Goal: Task Accomplishment & Management: Use online tool/utility

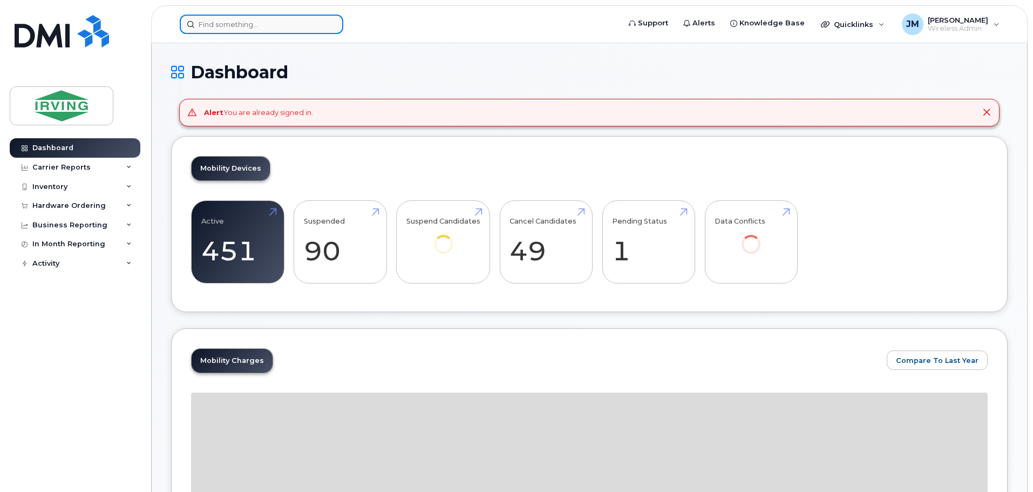
click at [298, 23] on input at bounding box center [262, 24] width 164 height 19
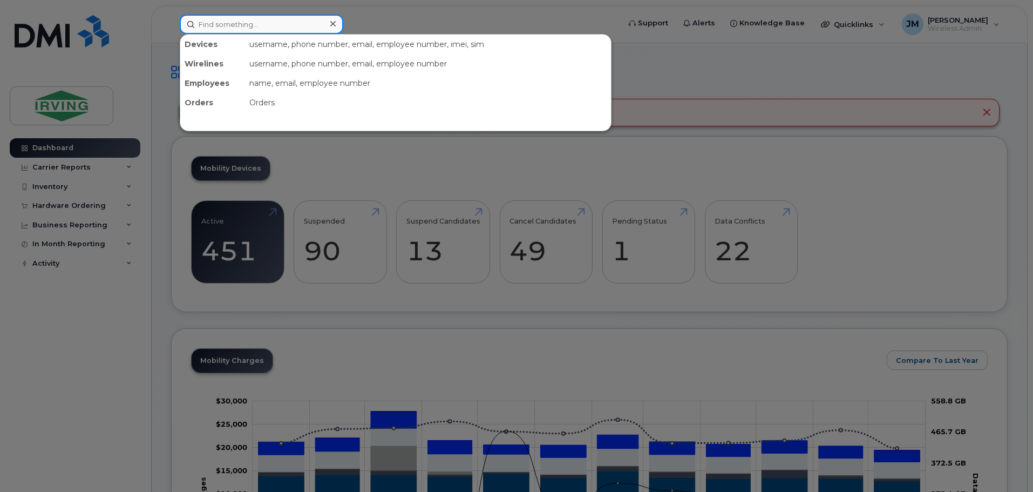
drag, startPoint x: 199, startPoint y: 24, endPoint x: 311, endPoint y: 24, distance: 112.8
click at [311, 24] on input at bounding box center [262, 24] width 164 height 19
drag, startPoint x: 198, startPoint y: 24, endPoint x: 310, endPoint y: 22, distance: 112.3
click at [310, 22] on input at bounding box center [262, 24] width 164 height 19
drag, startPoint x: 284, startPoint y: 26, endPoint x: 103, endPoint y: 21, distance: 181.4
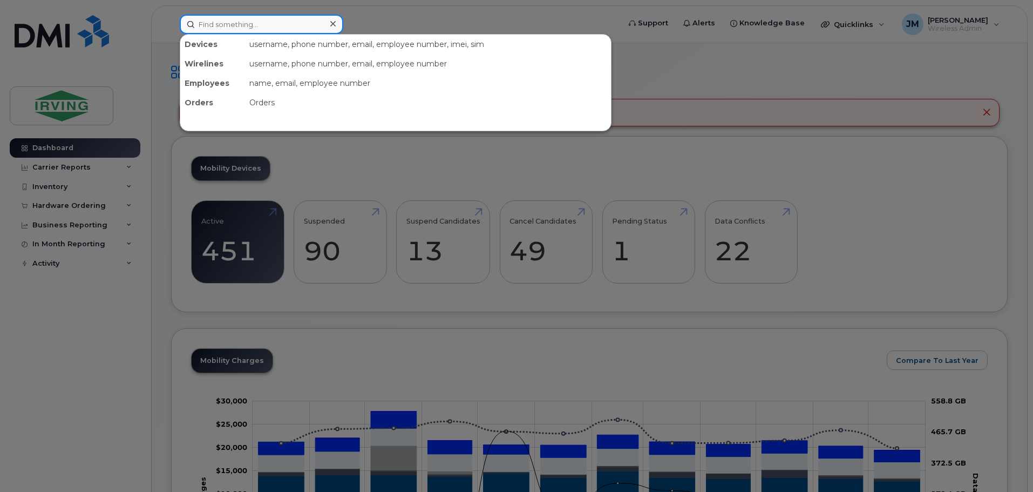
click at [171, 21] on div "Devices username, phone number, email, employee number, imei, sim Wirelines use…" at bounding box center [396, 24] width 450 height 19
click at [267, 24] on input at bounding box center [262, 24] width 164 height 19
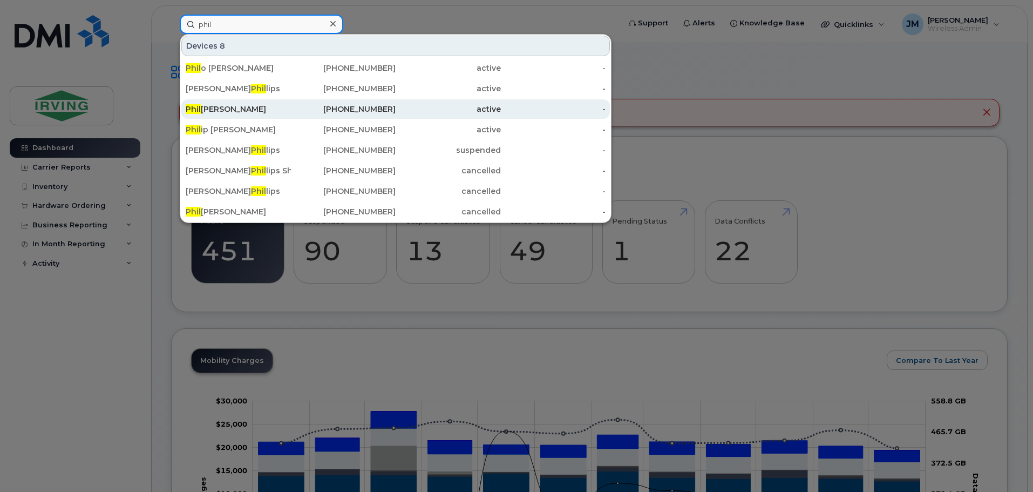
type input "phil"
click at [267, 113] on div "[PERSON_NAME] ip [PERSON_NAME]" at bounding box center [238, 109] width 105 height 11
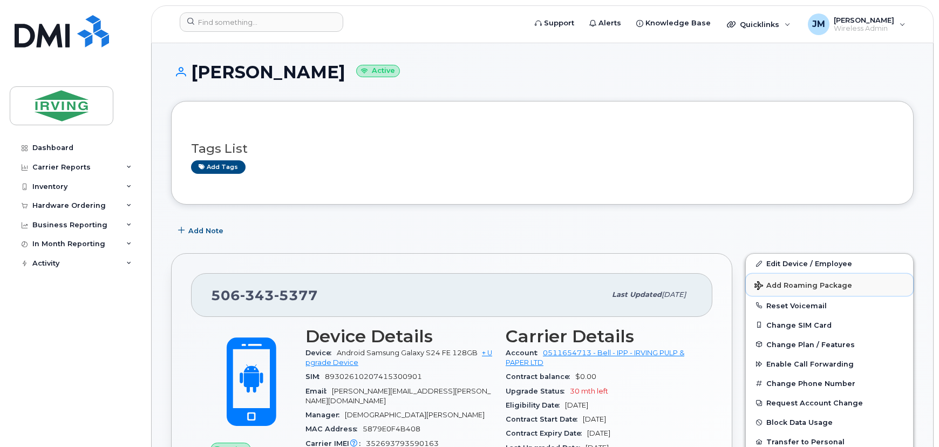
click at [784, 288] on span "Add Roaming Package" at bounding box center [804, 286] width 98 height 10
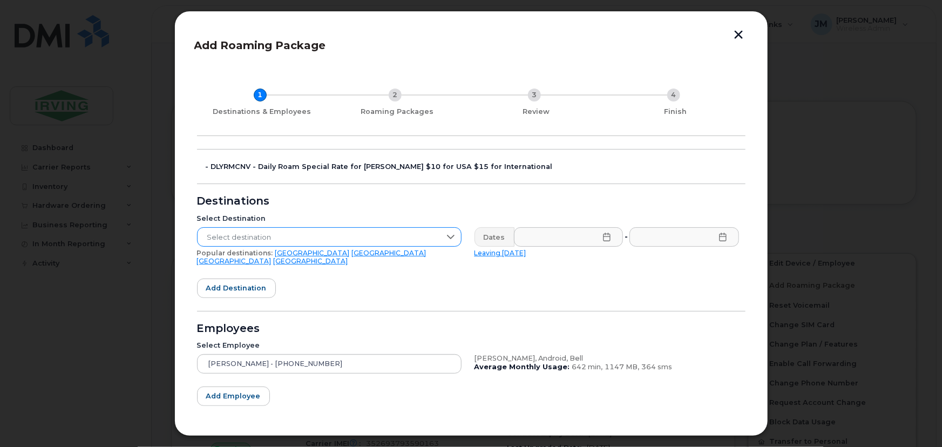
click at [372, 232] on span "Select destination" at bounding box center [319, 237] width 243 height 19
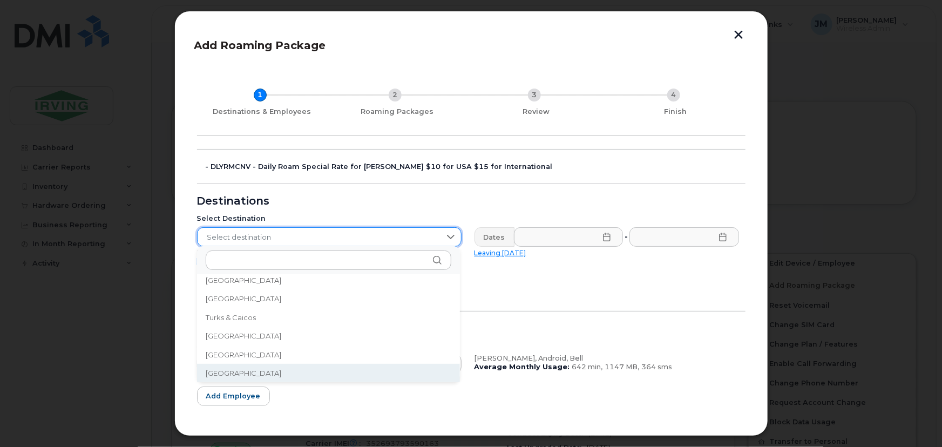
scroll to position [3380, 0]
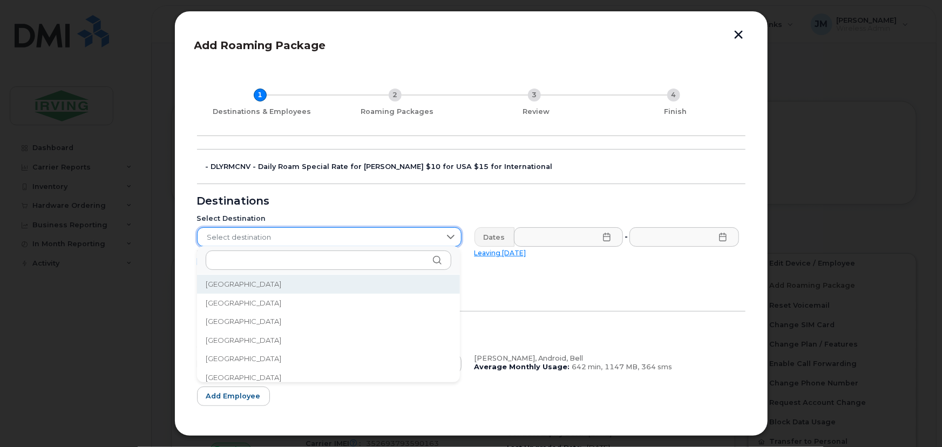
click at [358, 239] on span "Select destination" at bounding box center [319, 237] width 243 height 19
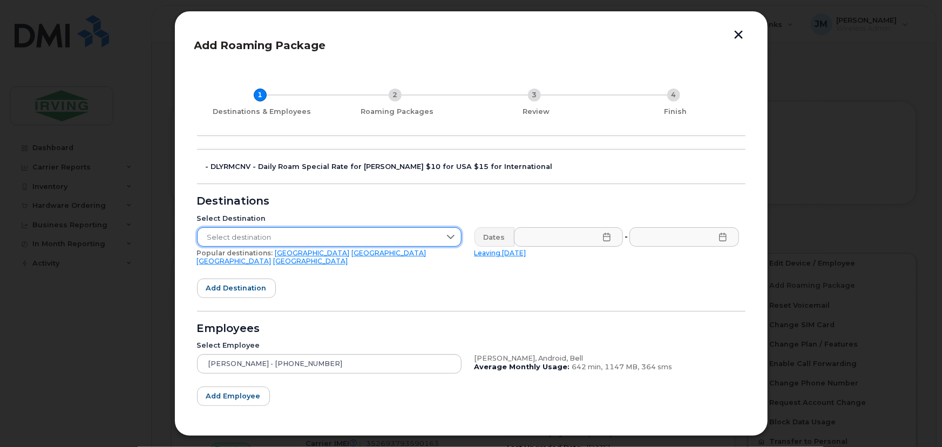
click at [351, 239] on span "Select destination" at bounding box center [319, 237] width 243 height 19
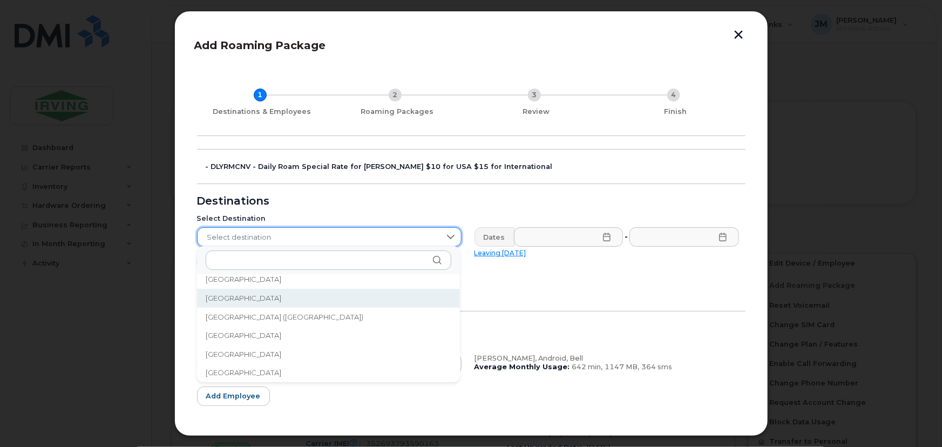
scroll to position [3623, 0]
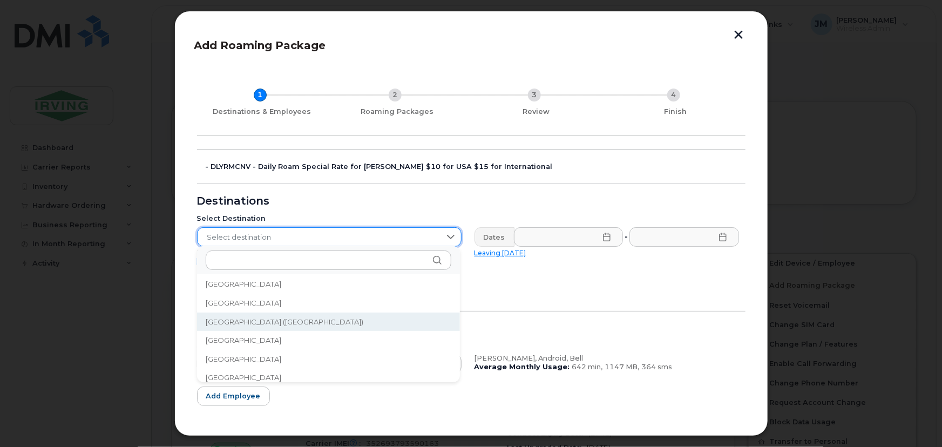
click at [321, 327] on li "United States of America (USA)" at bounding box center [328, 322] width 263 height 19
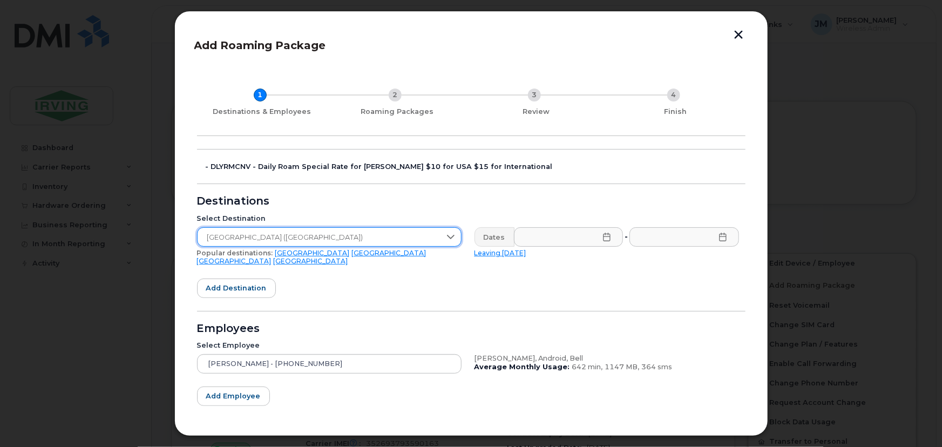
click at [603, 240] on icon at bounding box center [606, 237] width 7 height 9
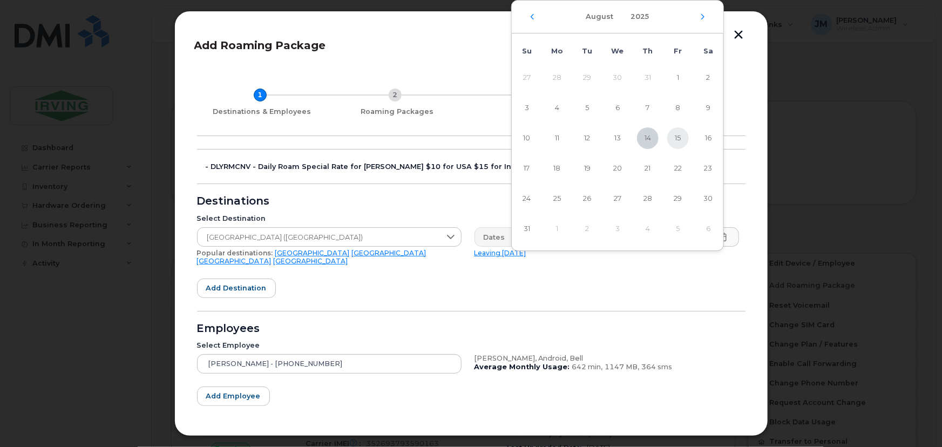
click at [680, 141] on span "15" at bounding box center [678, 138] width 22 height 22
type input "08/15/2025"
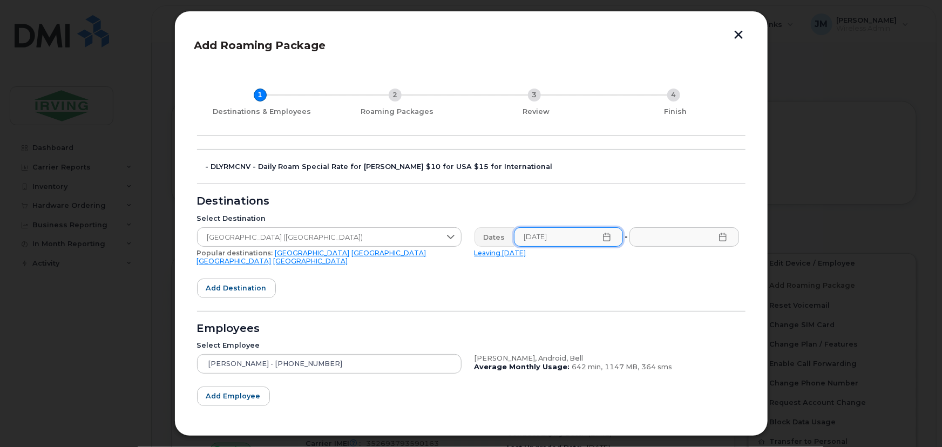
click at [723, 241] on icon at bounding box center [722, 237] width 9 height 9
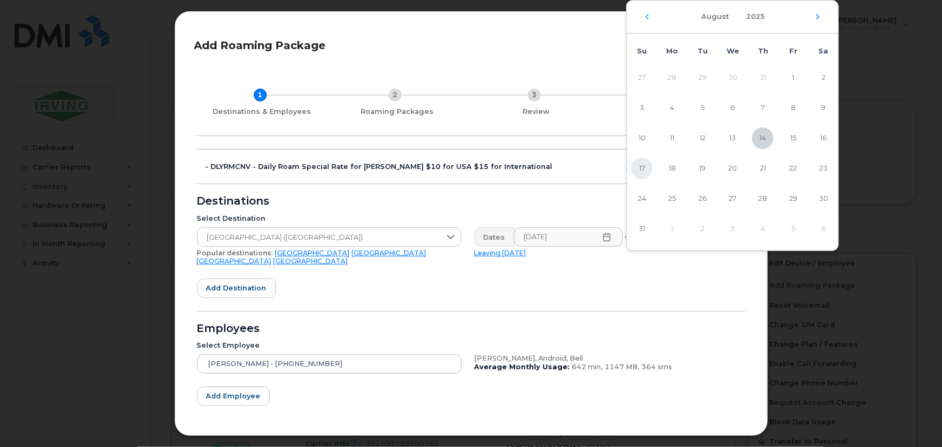
click at [647, 172] on span "17" at bounding box center [642, 169] width 22 height 22
type input "08/17/2025"
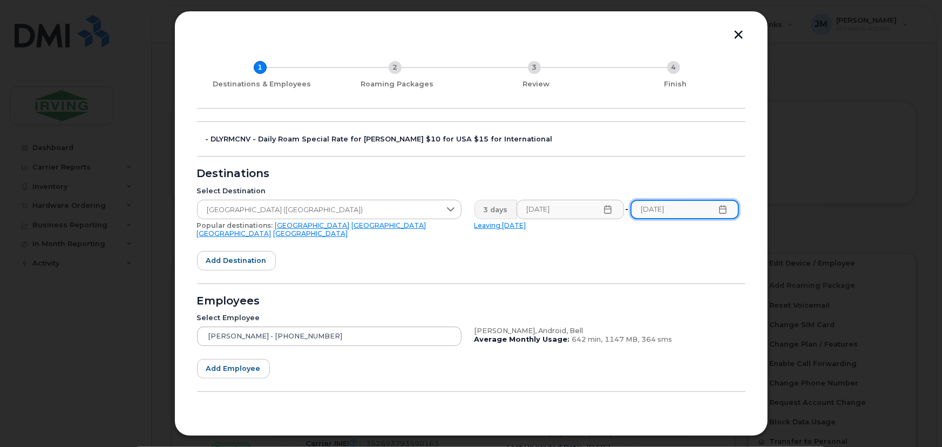
scroll to position [43, 0]
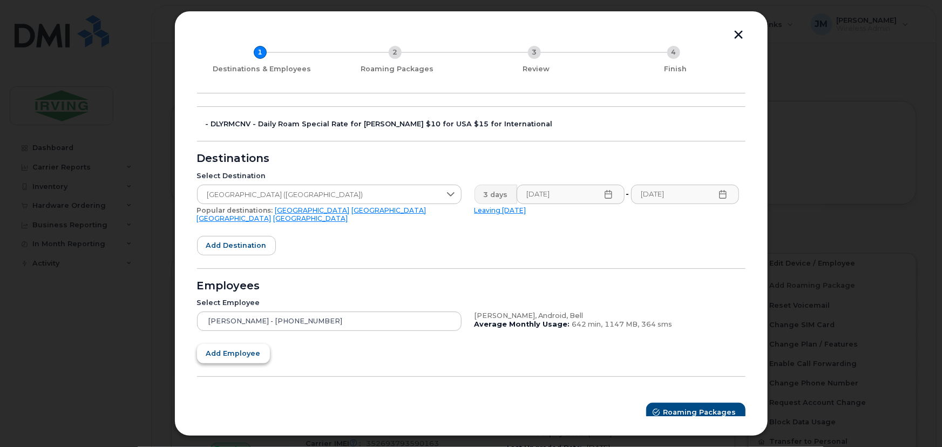
click at [239, 349] on span "Add employee" at bounding box center [233, 353] width 55 height 10
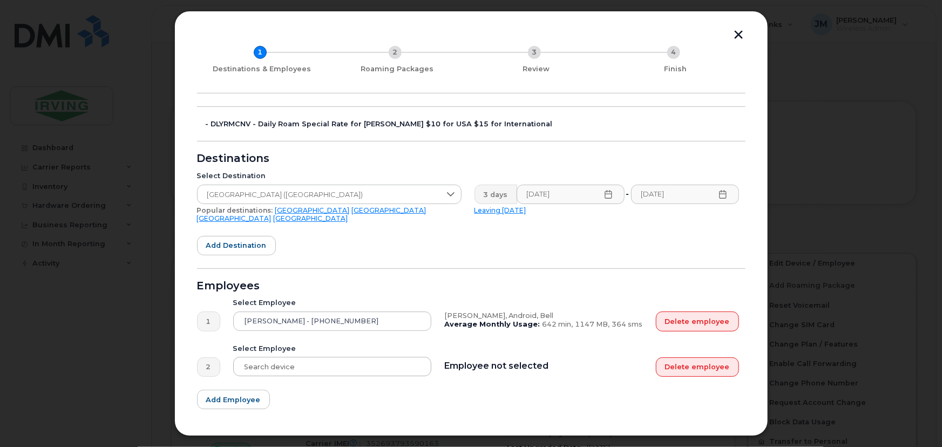
click at [294, 361] on div at bounding box center [332, 366] width 199 height 19
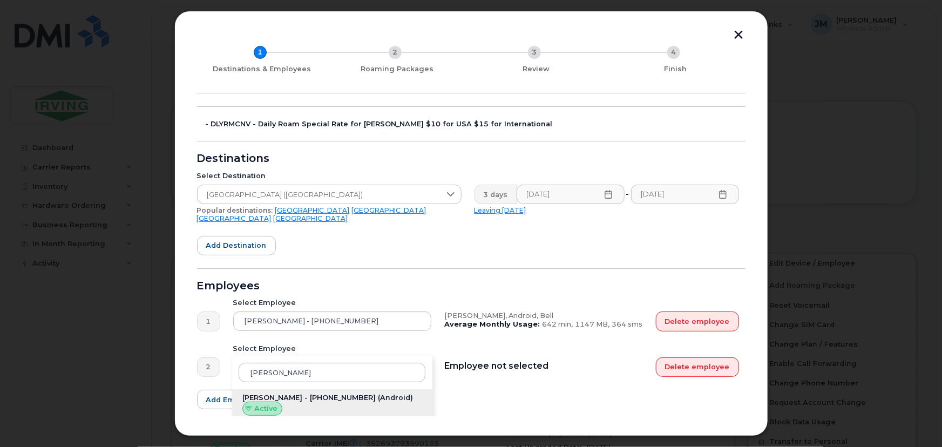
type input "Renee"
click at [272, 403] on span "Active" at bounding box center [265, 408] width 23 height 10
click at [308, 403] on div "Renee Morais - 506-647-0418 (Android) Active" at bounding box center [332, 404] width 201 height 31
type input "Renee Morais - 506-647-0418"
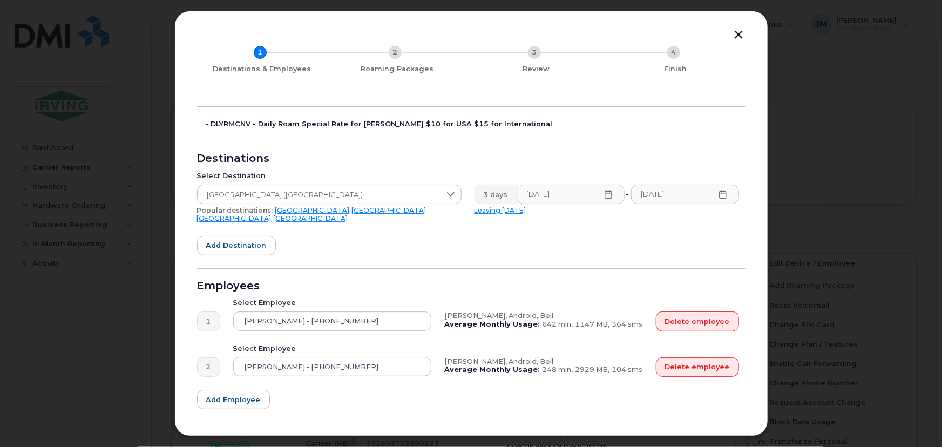
scroll to position [88, 0]
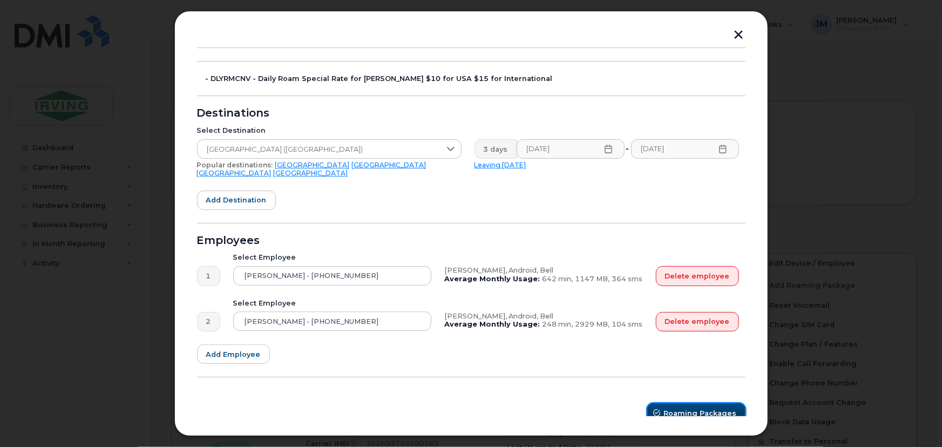
click at [709, 408] on span "Roaming Packages" at bounding box center [700, 413] width 73 height 10
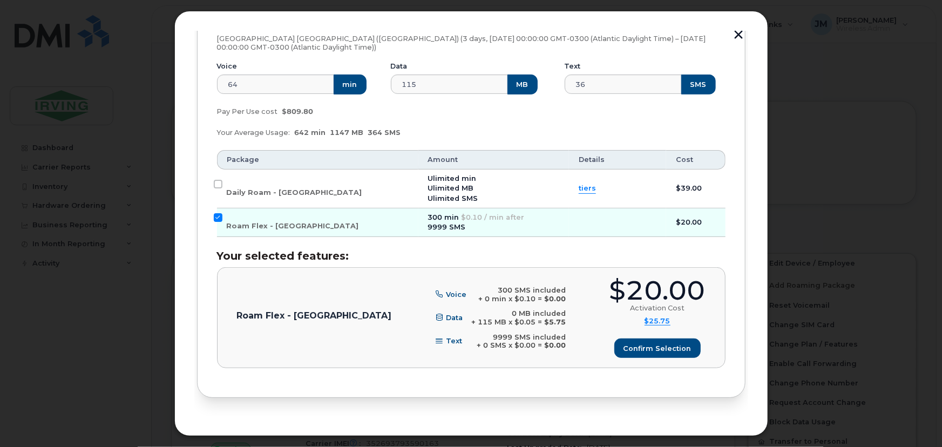
scroll to position [186, 0]
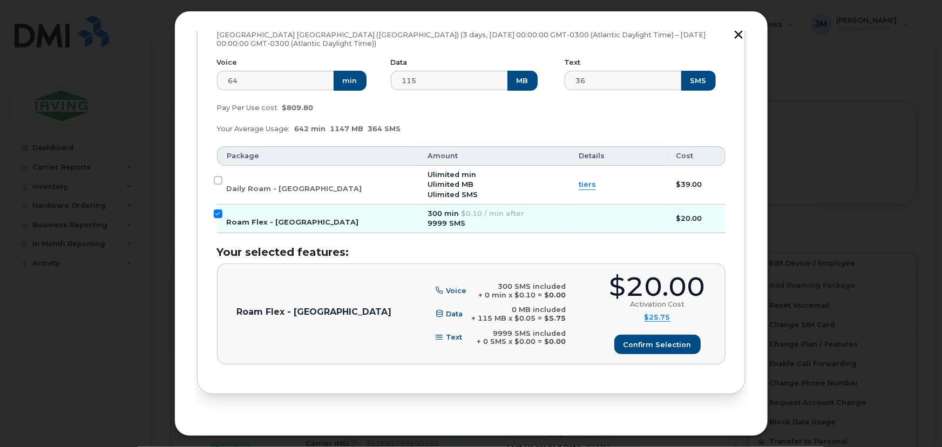
click at [218, 212] on input "Roam Flex - USA" at bounding box center [218, 213] width 9 height 9
checkbox input "false"
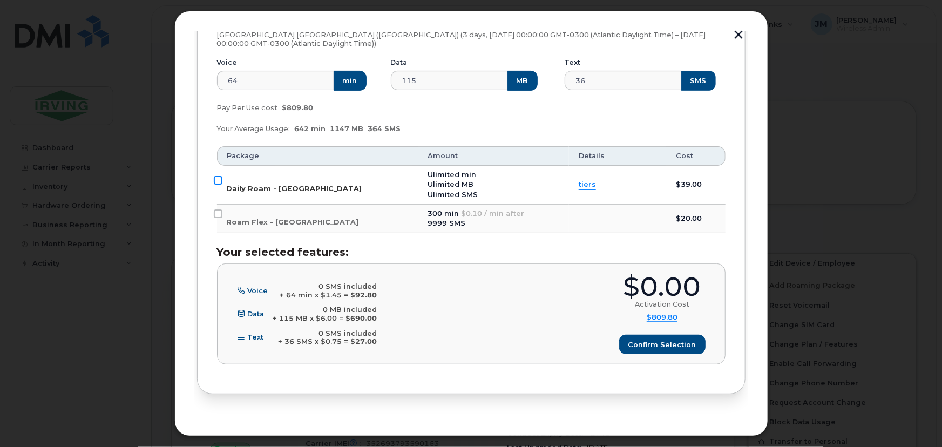
click at [215, 179] on input "Daily Roam - USA" at bounding box center [218, 180] width 9 height 9
checkbox input "true"
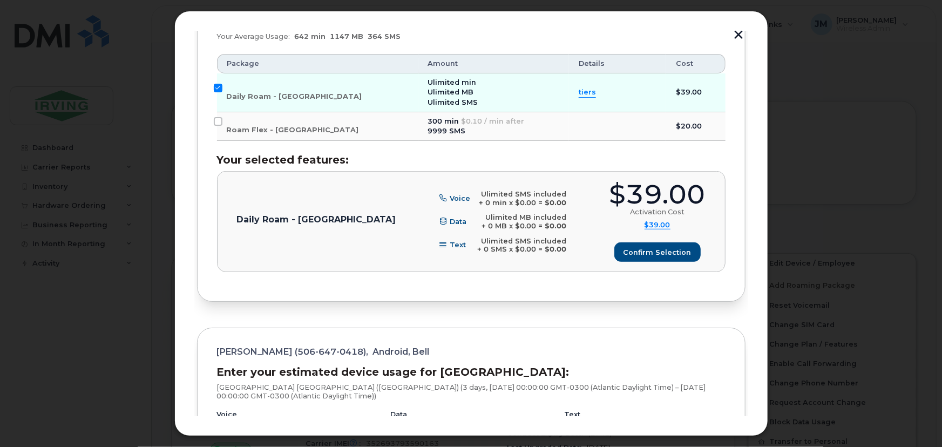
scroll to position [334, 0]
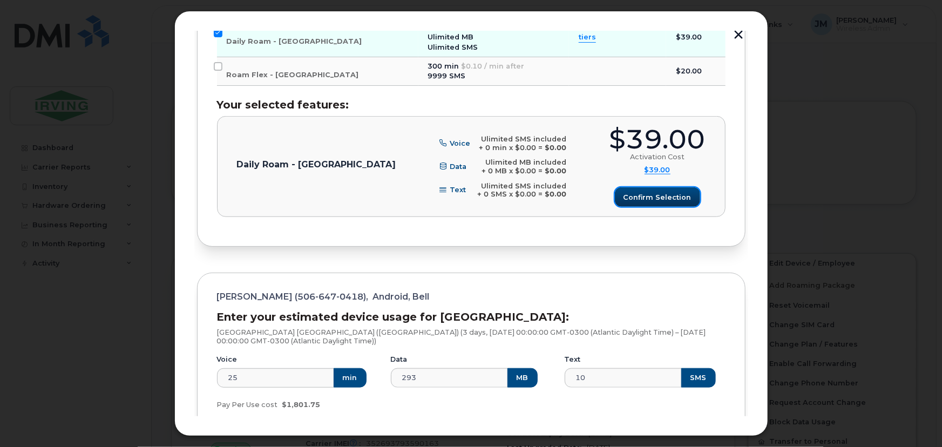
click at [657, 195] on span "Confirm selection" at bounding box center [657, 197] width 68 height 10
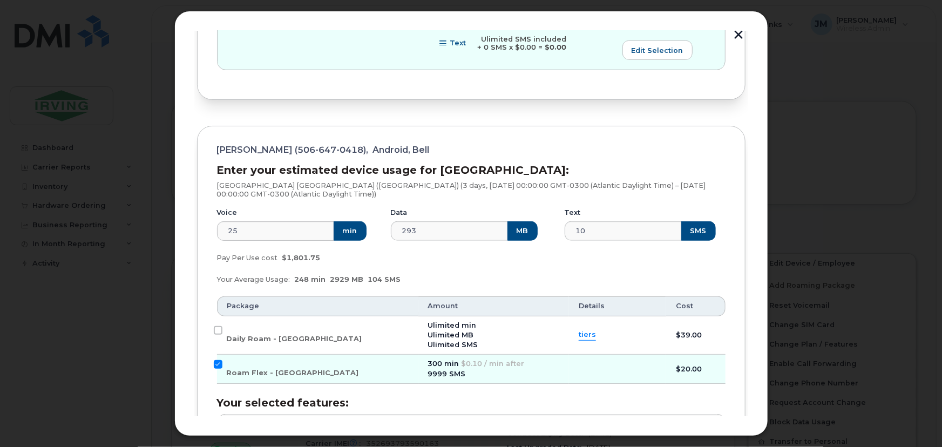
scroll to position [656, 0]
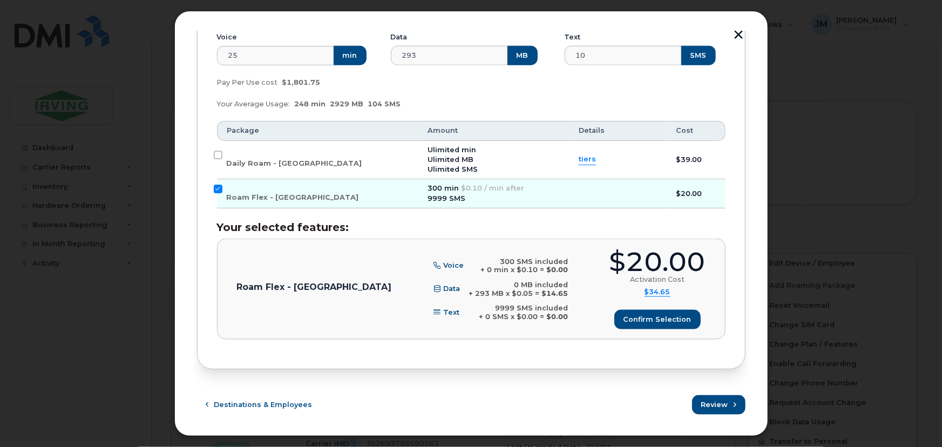
drag, startPoint x: 219, startPoint y: 189, endPoint x: 219, endPoint y: 168, distance: 21.0
click at [219, 188] on input "Roam Flex - USA" at bounding box center [218, 189] width 9 height 9
checkbox input "false"
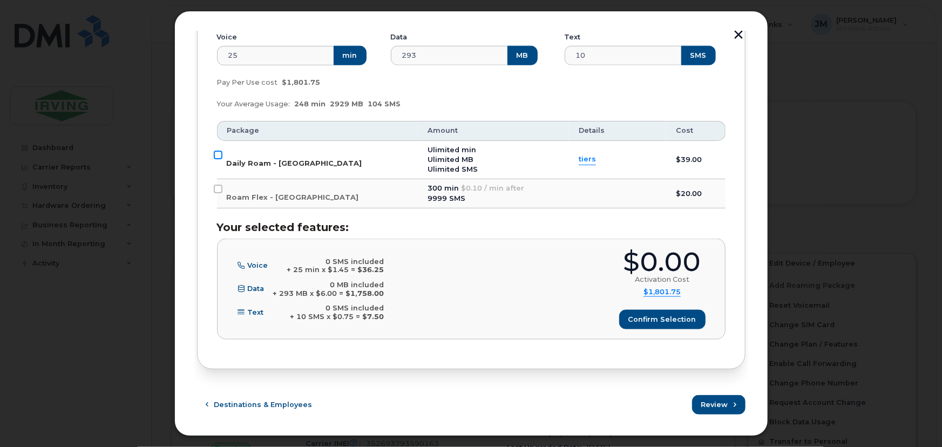
click at [218, 154] on input "Daily Roam - USA" at bounding box center [218, 155] width 9 height 9
checkbox input "true"
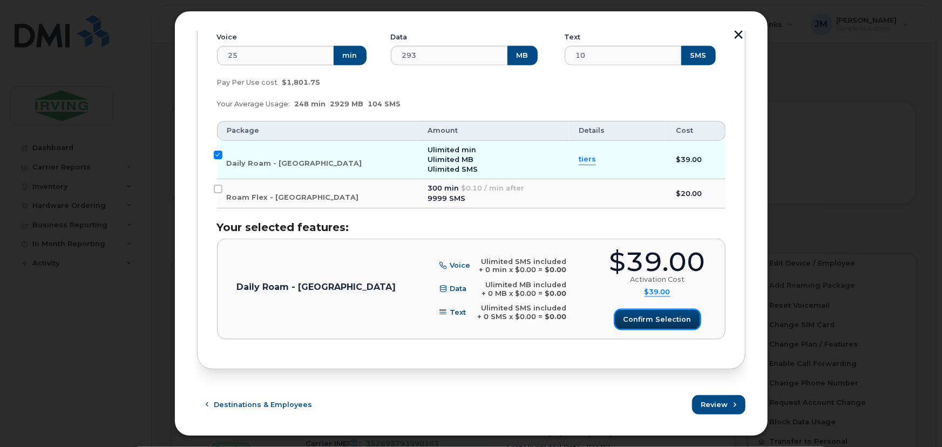
click at [643, 323] on span "Confirm selection" at bounding box center [657, 319] width 68 height 10
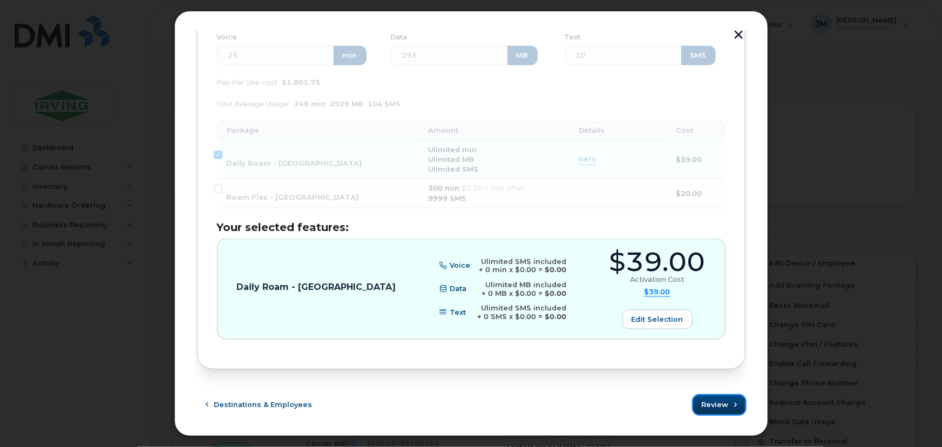
click at [725, 409] on button "Review" at bounding box center [719, 404] width 52 height 19
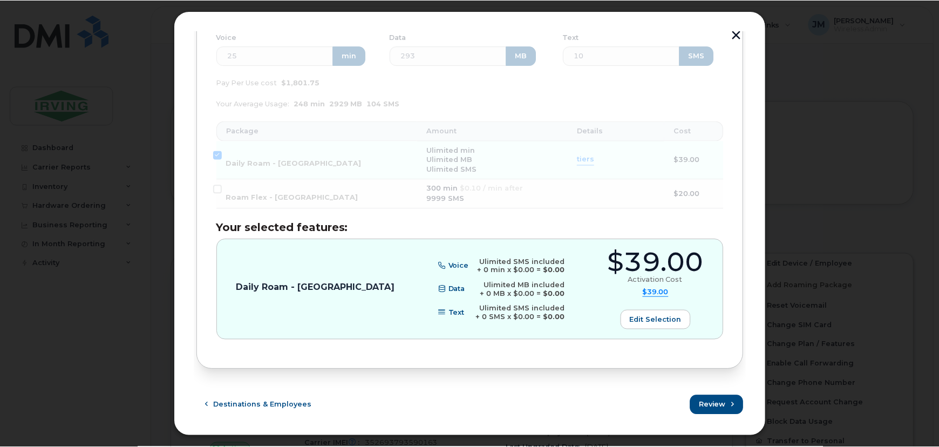
scroll to position [0, 0]
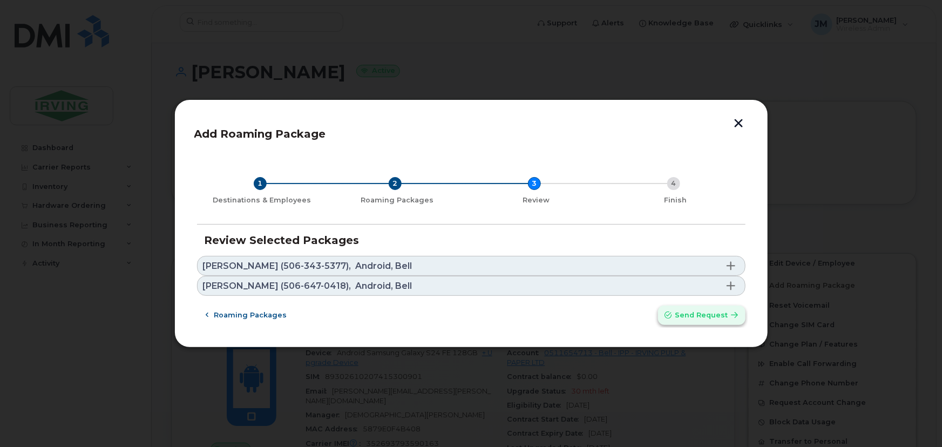
click at [705, 316] on span "Send request" at bounding box center [701, 315] width 53 height 10
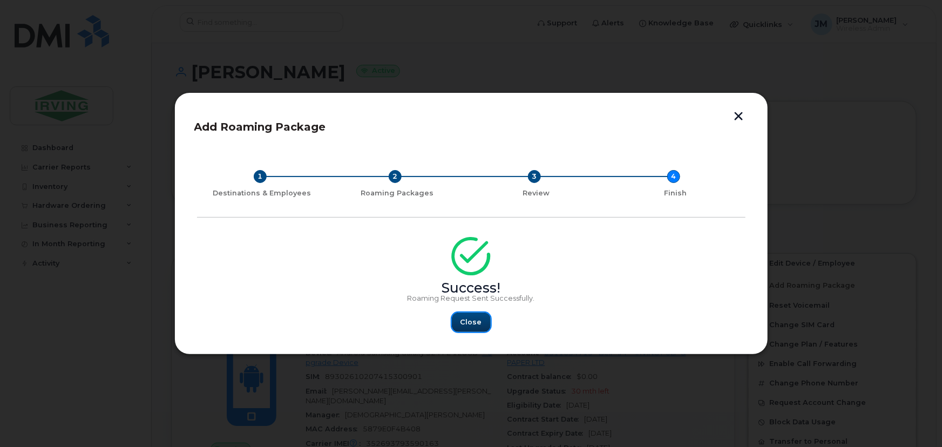
click at [466, 318] on span "Close" at bounding box center [471, 322] width 22 height 10
